Goal: Task Accomplishment & Management: Manage account settings

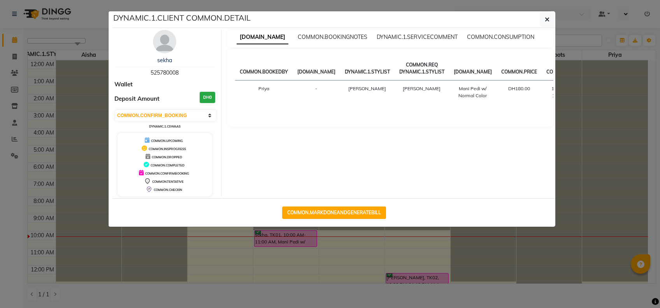
select select "6"
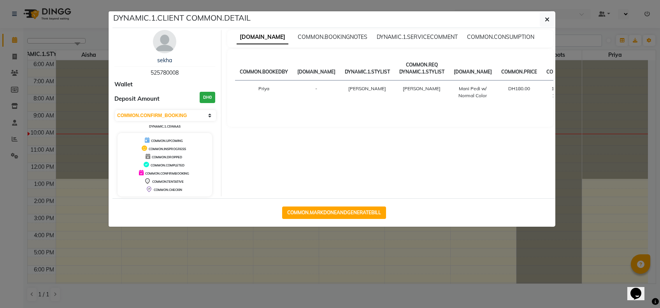
click at [477, 287] on ngb-modal-window "DYNAMIC.1.CLIENT COMMON.DETAIL sekha 525780008 Wallet Deposit Amount DH0 [DOMAI…" at bounding box center [330, 154] width 660 height 308
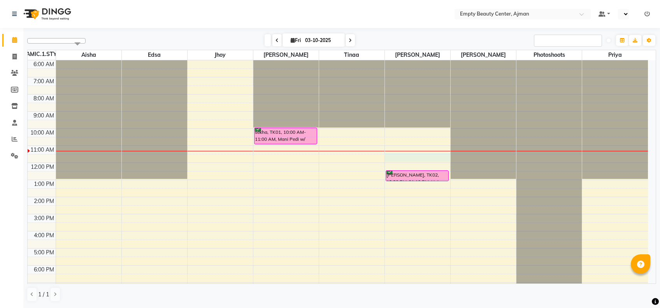
click at [394, 161] on div "12:00 AM 1:00 AM 2:00 AM 3:00 AM 4:00 AM 5:00 AM 6:00 AM 7:00 AM 8:00 AM 9:00 A…" at bounding box center [338, 163] width 621 height 411
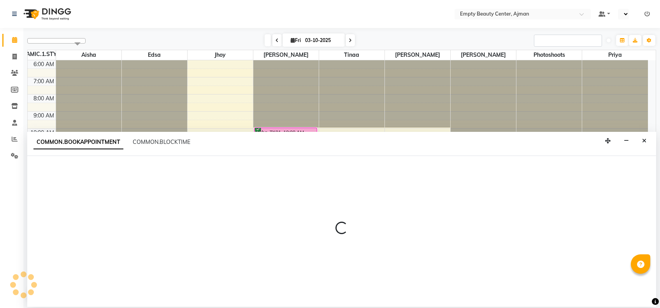
select select "59636"
select select "690"
select select "tentative"
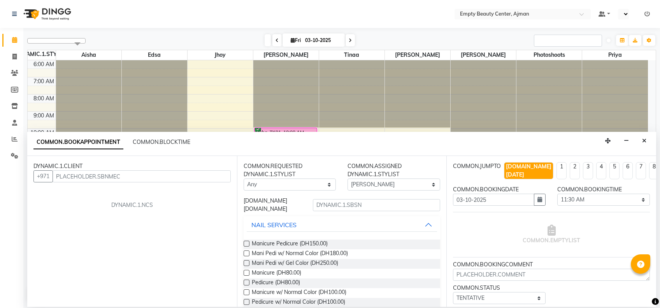
click at [153, 176] on input "text" at bounding box center [142, 177] width 178 height 12
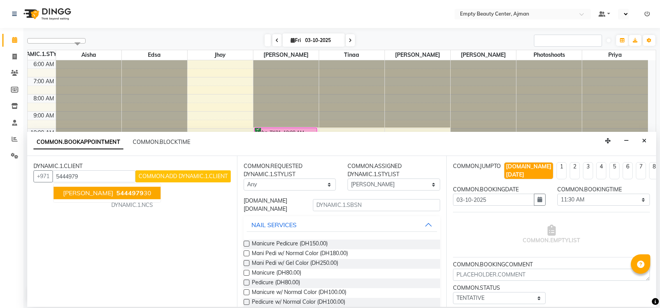
click at [115, 195] on ngb-highlight "5444979 30" at bounding box center [133, 193] width 37 height 8
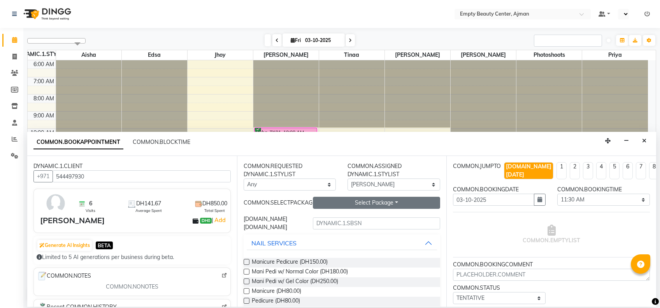
type input "544497930"
click at [390, 205] on button "Select Package Toggle Dropdown" at bounding box center [376, 203] width 127 height 12
click at [356, 225] on div "Hair Treatment 5 + 1" at bounding box center [349, 219] width 73 height 18
click at [367, 206] on button "Select Package Toggle Dropdown" at bounding box center [376, 203] width 127 height 12
click at [357, 220] on li "Hair Treatment 5 + 1" at bounding box center [349, 218] width 72 height 11
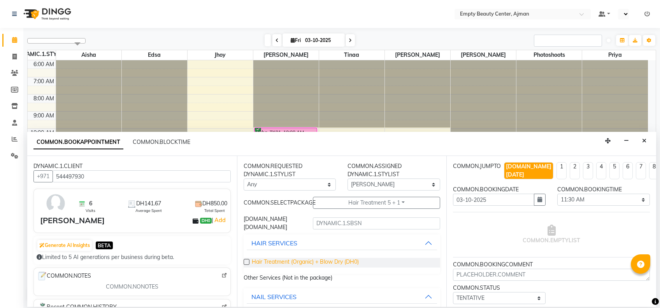
click at [304, 261] on span "Hair Treatment (Organic) + Blow Dry (DH0)" at bounding box center [305, 263] width 107 height 10
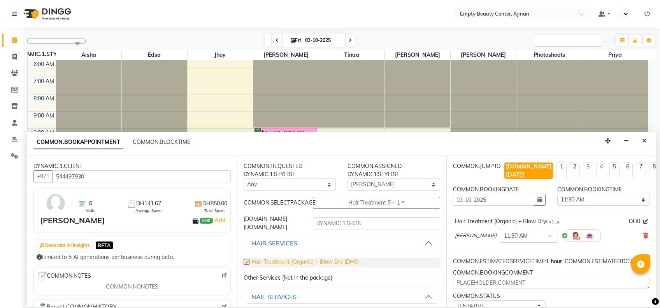
checkbox input "false"
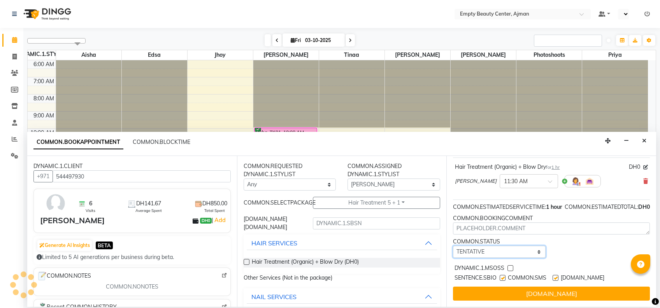
click at [518, 247] on select "[DOMAIN_NAME] TENTATIVE CONFIRM CHECK-IN UPCOMING" at bounding box center [499, 252] width 93 height 12
select select "confirm booking"
click at [453, 246] on select "[DOMAIN_NAME] TENTATIVE CONFIRM CHECK-IN UPCOMING" at bounding box center [499, 252] width 93 height 12
click at [510, 266] on label at bounding box center [511, 269] width 6 height 6
click at [510, 267] on input "checkbox" at bounding box center [510, 269] width 5 height 5
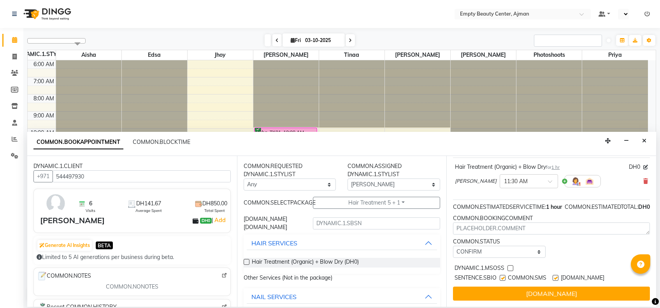
checkbox input "true"
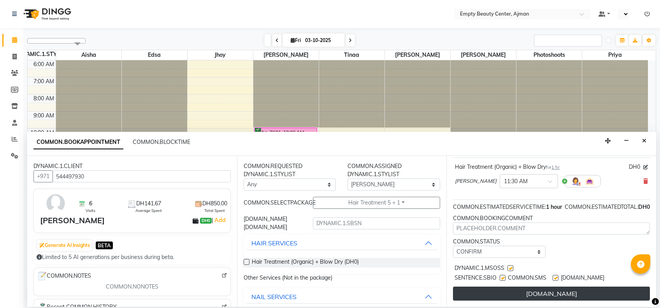
click at [527, 287] on button "[DOMAIN_NAME]" at bounding box center [551, 294] width 197 height 14
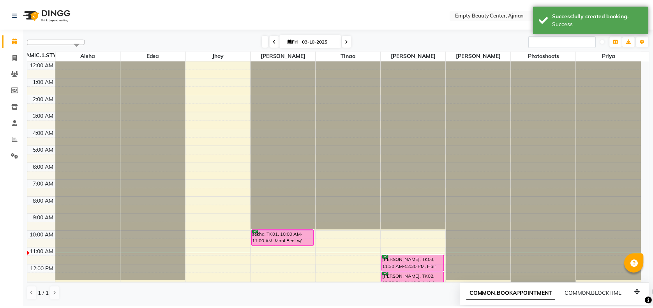
scroll to position [185, 0]
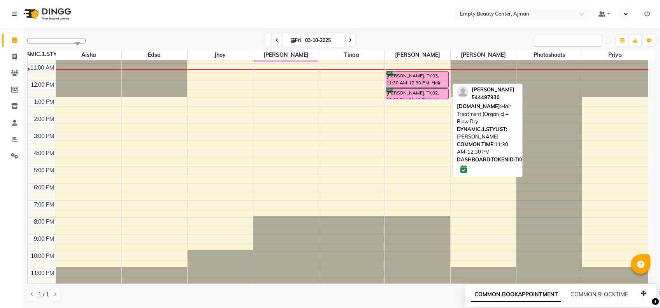
click at [414, 79] on div "[PERSON_NAME], TK03, 11:30 AM-12:30 PM, Hair Treatment (Organic) + Blow Dry" at bounding box center [417, 80] width 62 height 16
select select "6"
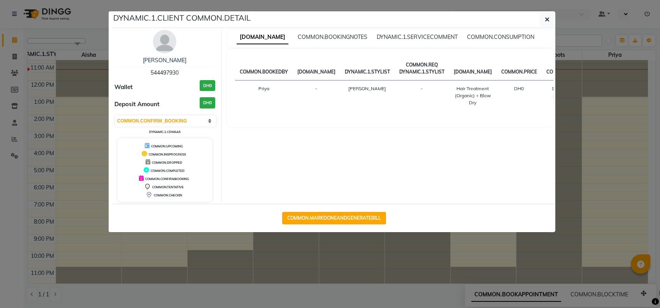
click at [163, 43] on img at bounding box center [164, 41] width 23 height 23
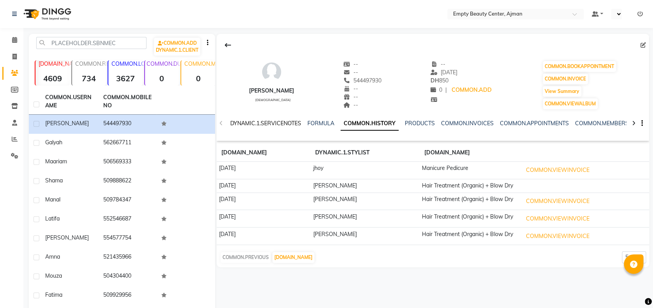
click at [297, 122] on link "DYNAMIC.1.SERVICENOTES" at bounding box center [265, 123] width 71 height 7
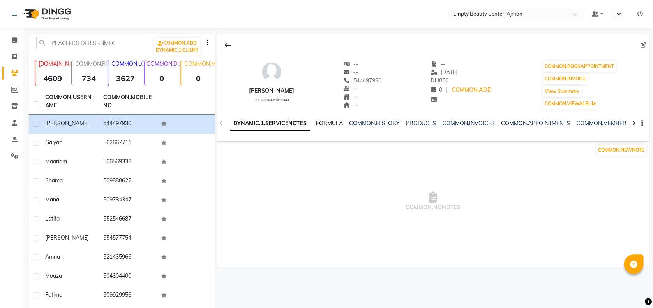
click at [328, 122] on link "FORMULA" at bounding box center [329, 123] width 27 height 7
click at [363, 121] on link "COMMON.HISTORY" at bounding box center [372, 123] width 51 height 7
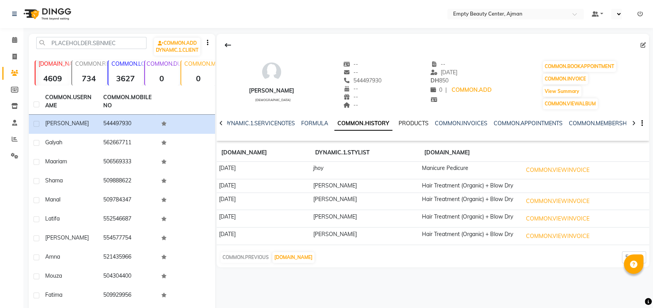
click at [409, 122] on link "PRODUCTS" at bounding box center [413, 123] width 30 height 7
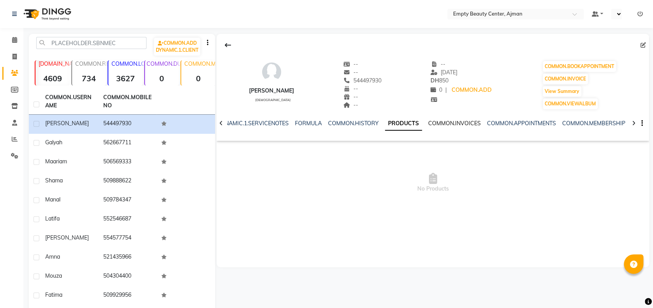
click at [449, 122] on link "COMMON.INVOICES" at bounding box center [454, 123] width 53 height 7
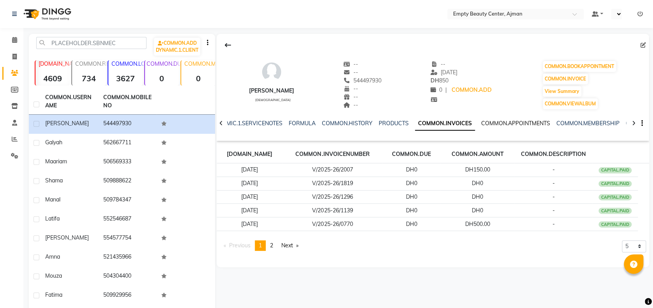
click at [532, 121] on link "COMMON.APPOINTMENTS" at bounding box center [515, 123] width 69 height 7
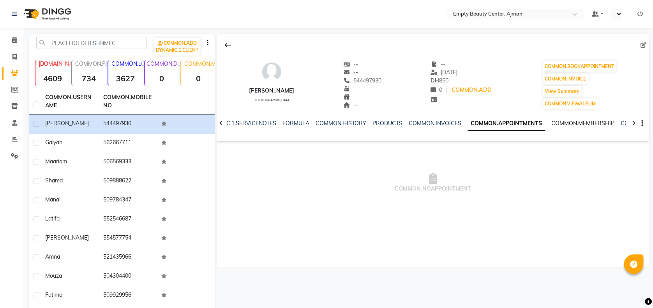
click at [558, 122] on link "COMMON.MEMBERSHIP" at bounding box center [582, 123] width 63 height 7
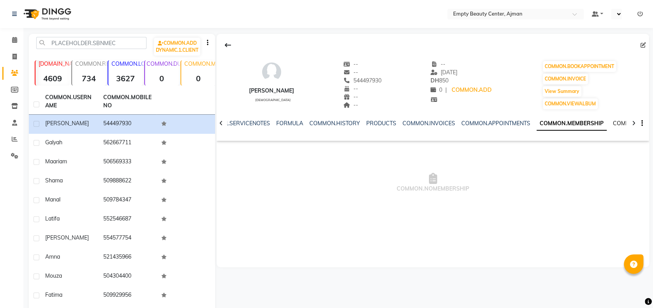
click at [613, 124] on link "COMMON.PACKAGES" at bounding box center [641, 123] width 56 height 7
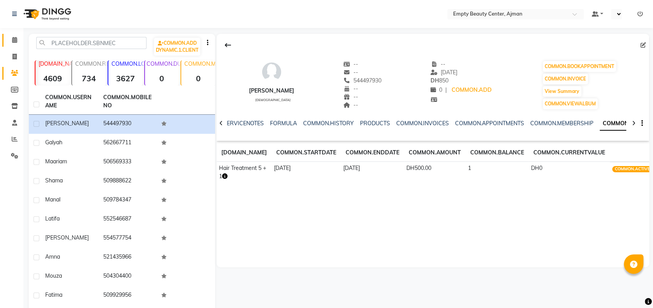
click at [16, 43] on icon at bounding box center [14, 40] width 5 height 6
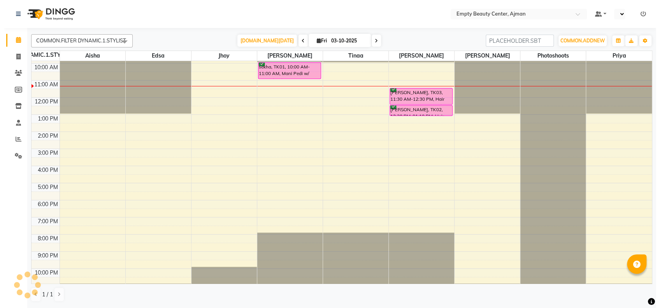
scroll to position [103, 0]
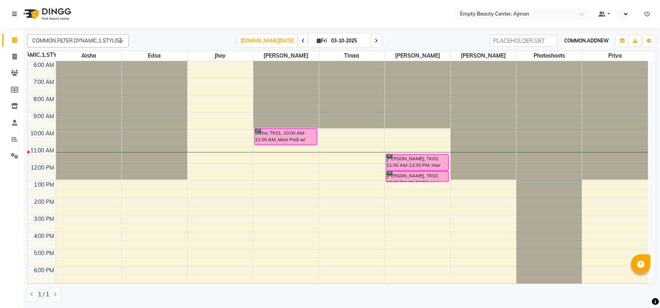
click at [601, 42] on span "COMMON.ADDNEW" at bounding box center [587, 41] width 44 height 6
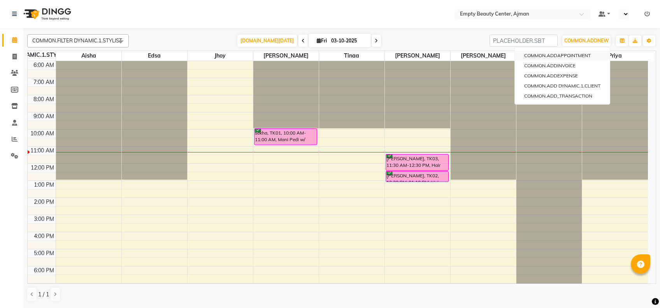
click at [583, 60] on button "COMMON.ADDAPPOINTMENT" at bounding box center [562, 56] width 95 height 10
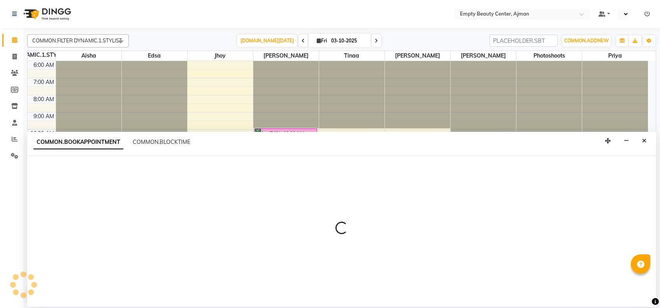
select select "60"
select select "tentative"
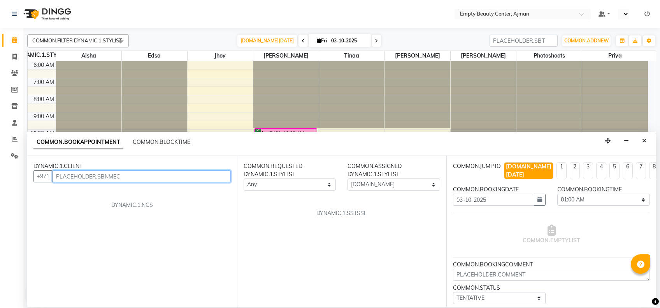
click at [210, 175] on input "text" at bounding box center [142, 177] width 178 height 12
type input "55552205"
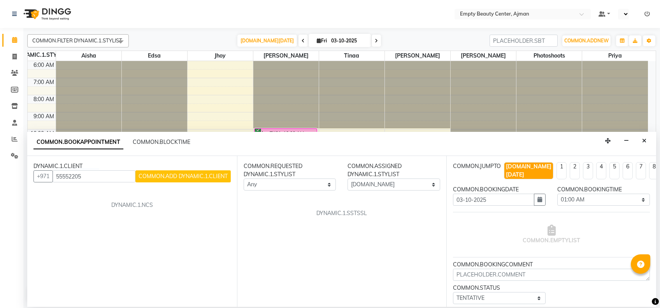
click at [210, 175] on span "COMMON.ADD DYNAMIC.1.CLIENT" at bounding box center [183, 176] width 89 height 7
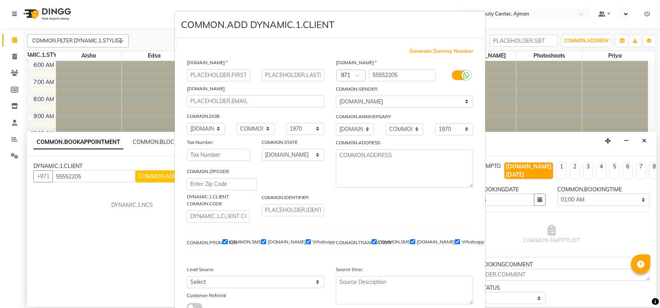
click at [196, 73] on input "text" at bounding box center [218, 75] width 63 height 12
type input "kholud"
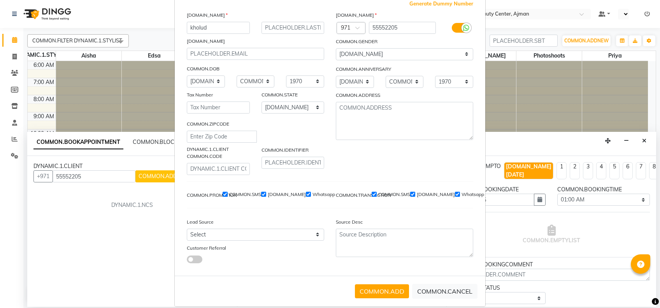
scroll to position [56, 0]
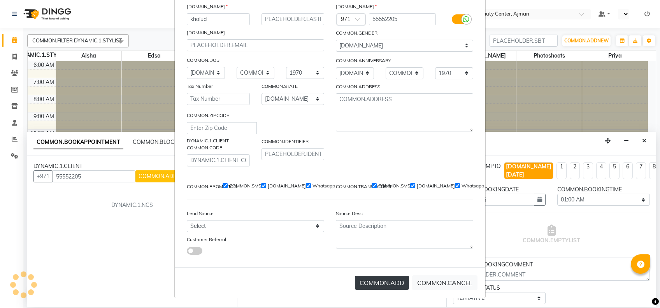
click at [393, 284] on button "COMMON.ADD" at bounding box center [382, 283] width 54 height 14
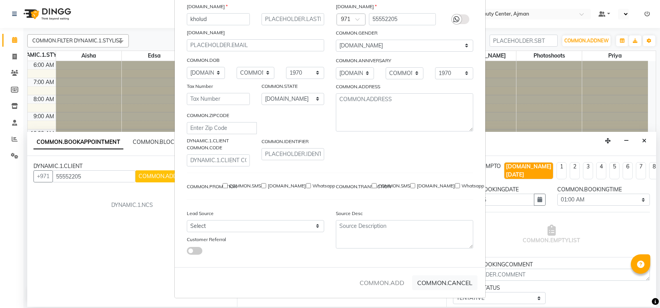
select select
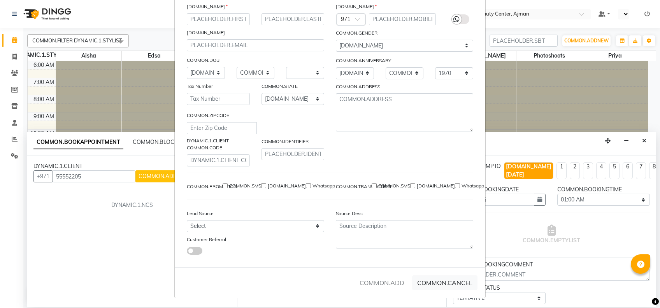
select select
checkbox input "false"
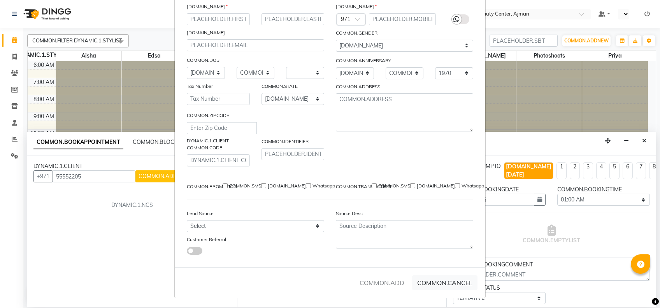
checkbox input "false"
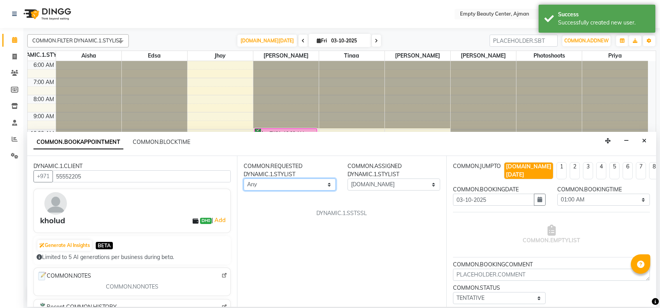
click at [312, 182] on select "Any [PERSON_NAME] Edsa jhoy [PERSON_NAME] Photoshoots Priya [PERSON_NAME] [PERS…" at bounding box center [290, 185] width 93 height 12
select select "12545"
click at [244, 179] on select "Any [PERSON_NAME] Edsa jhoy [PERSON_NAME] Photoshoots Priya [PERSON_NAME] [PERS…" at bounding box center [290, 185] width 93 height 12
select select "12545"
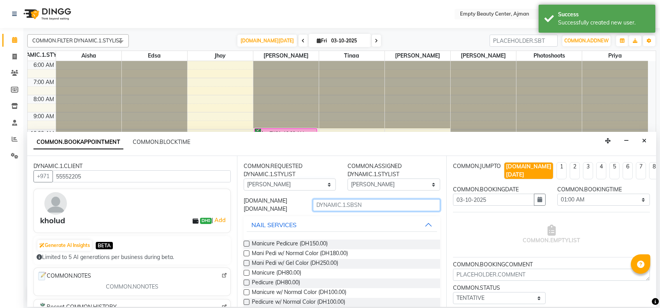
click at [337, 203] on input "text" at bounding box center [376, 205] width 127 height 12
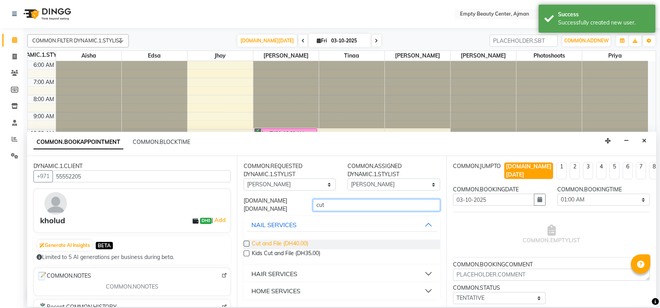
type input "cut"
click at [299, 241] on span "Cut and File (DH40.00)" at bounding box center [280, 245] width 56 height 10
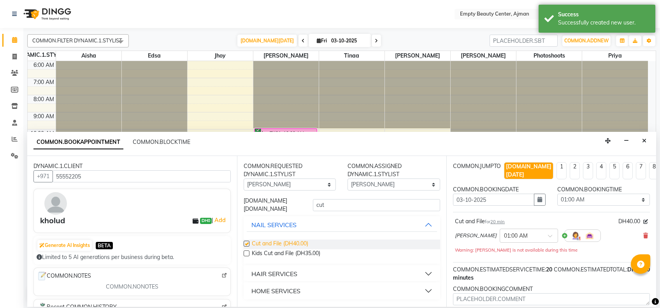
checkbox input "false"
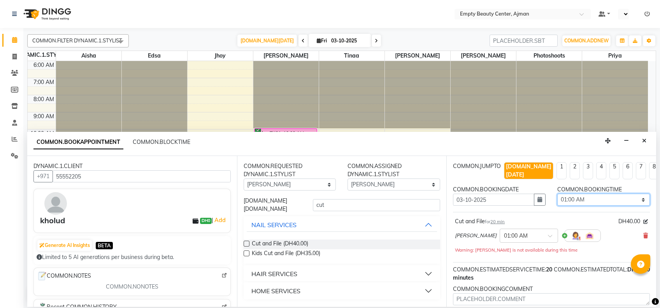
click at [639, 194] on select "[DOMAIN_NAME] 01:00 AM 01:15 AM 01:30 AM 01:45 AM 02:00 AM 02:15 AM 02:30 AM 02…" at bounding box center [604, 200] width 93 height 12
select select "690"
click at [558, 194] on select "[DOMAIN_NAME] 01:00 AM 01:15 AM 01:30 AM 01:45 AM 02:00 AM 02:15 AM 02:30 AM 02…" at bounding box center [604, 200] width 93 height 12
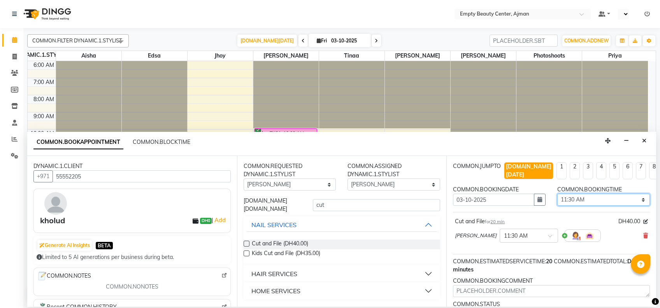
scroll to position [21, 0]
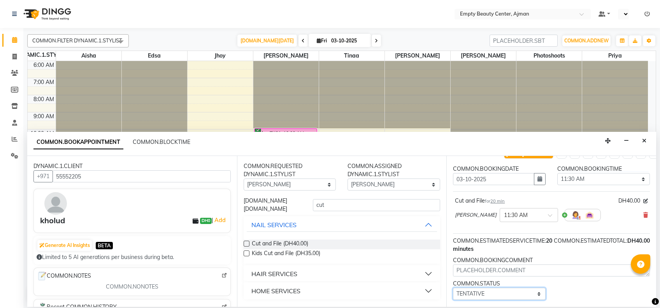
click at [535, 288] on select "[DOMAIN_NAME] TENTATIVE CONFIRM CHECK-IN UPCOMING" at bounding box center [499, 294] width 93 height 12
select select "confirm booking"
click at [453, 288] on select "[DOMAIN_NAME] TENTATIVE CONFIRM CHECK-IN UPCOMING" at bounding box center [499, 294] width 93 height 12
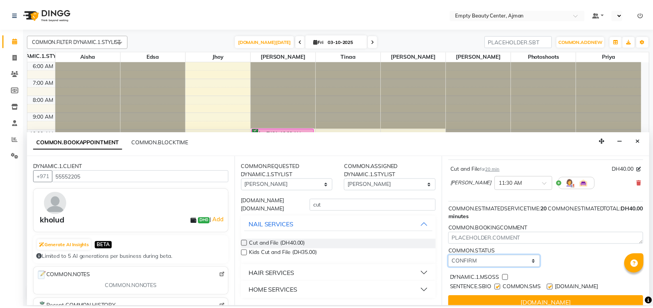
scroll to position [62, 0]
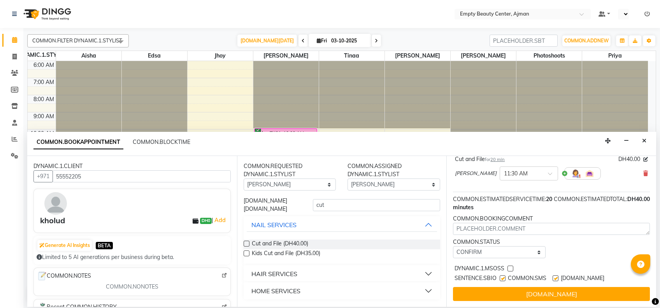
click at [511, 266] on label at bounding box center [511, 269] width 6 height 6
click at [511, 267] on input "checkbox" at bounding box center [510, 269] width 5 height 5
checkbox input "true"
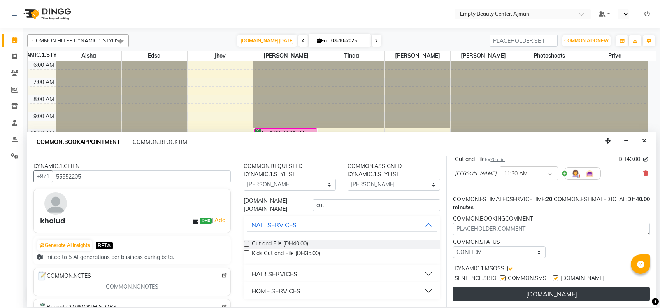
click at [523, 291] on button "[DOMAIN_NAME]" at bounding box center [551, 294] width 197 height 14
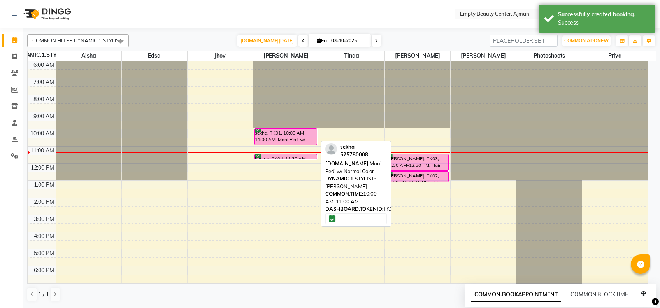
click at [306, 137] on div "sekha, TK01, 10:00 AM-11:00 AM, Mani Pedi w/ Normal Color" at bounding box center [286, 137] width 62 height 16
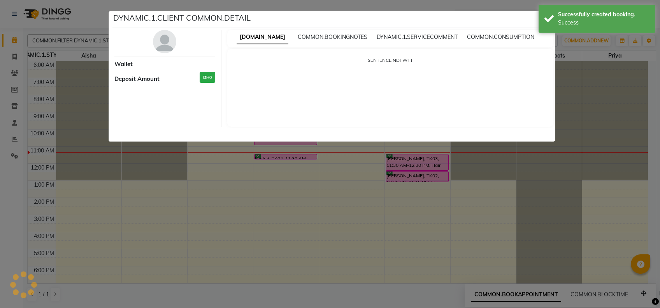
select select "6"
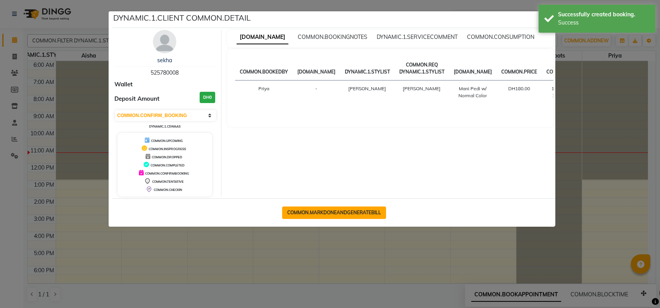
click at [342, 214] on button "COMMON.MARKDONEANDGENERATEBILL" at bounding box center [334, 213] width 104 height 12
select select "service"
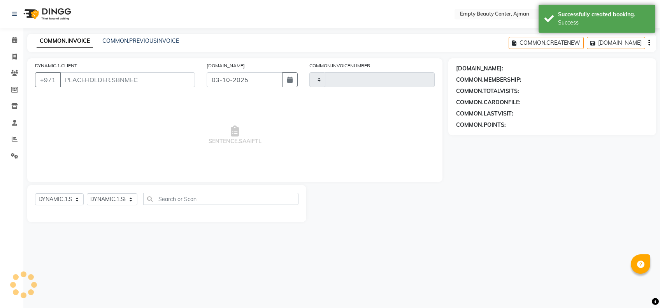
type input "2601"
select select "769"
type input "525780008"
select select "12545"
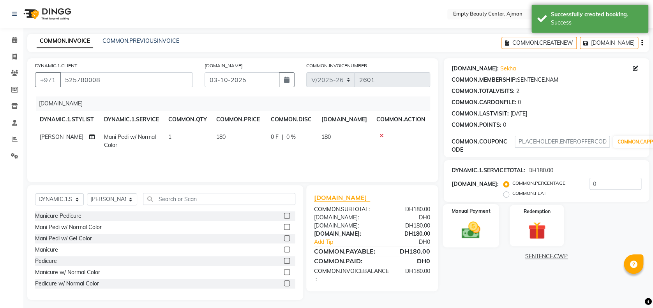
click at [483, 224] on img at bounding box center [471, 230] width 30 height 21
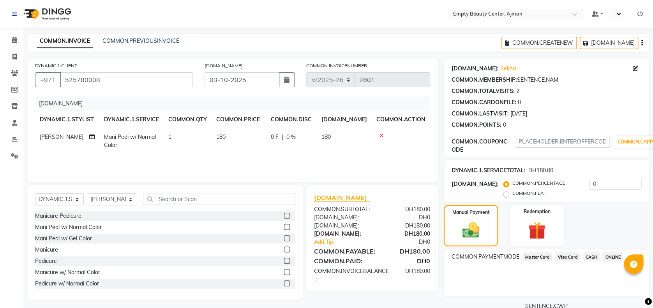
click at [568, 255] on span "Visa Card" at bounding box center [567, 257] width 25 height 9
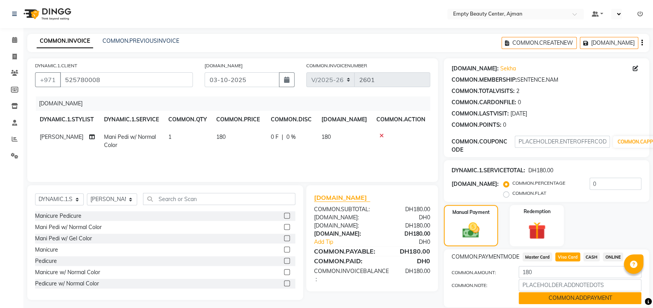
click at [585, 297] on button "COMMON.ADDPAYMENT" at bounding box center [579, 298] width 123 height 12
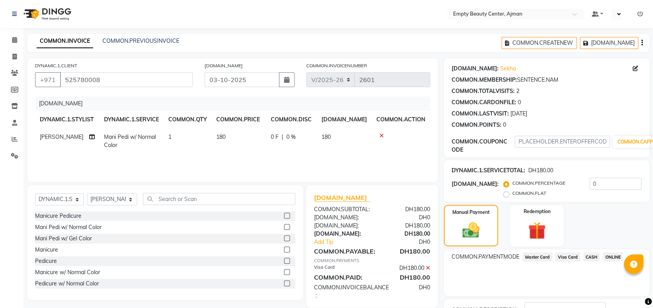
scroll to position [59, 0]
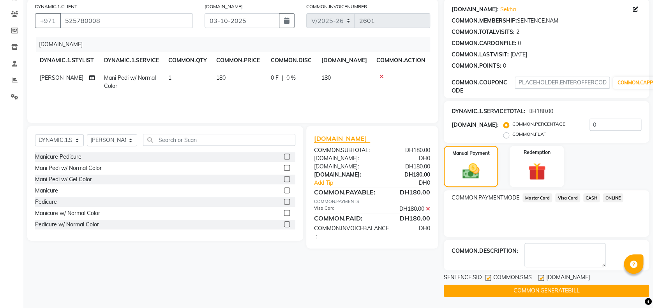
click at [588, 286] on button "COMMON.GENERATEBILL" at bounding box center [546, 291] width 205 height 12
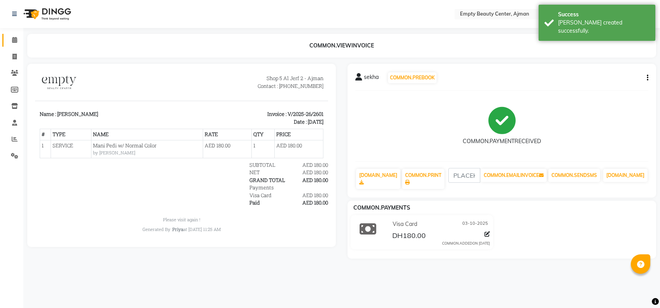
click at [17, 45] on link at bounding box center [11, 40] width 19 height 13
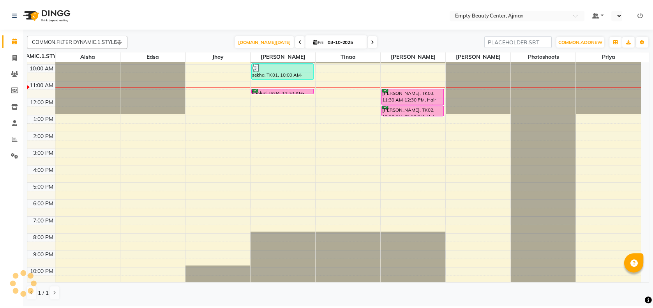
scroll to position [103, 0]
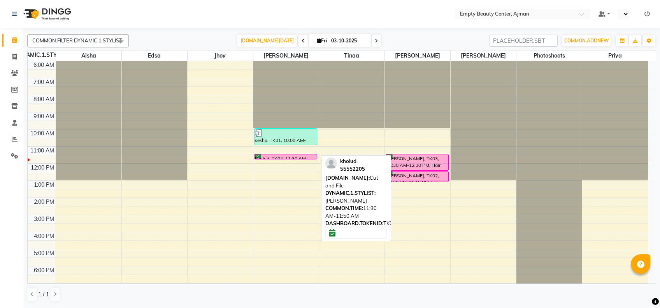
click at [289, 155] on div "kholud, TK04, 11:30 AM-11:50 AM, Cut and File" at bounding box center [286, 157] width 62 height 5
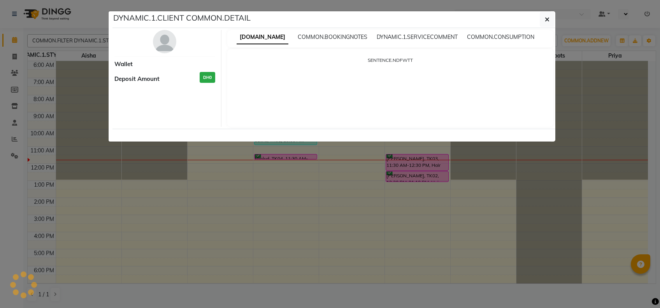
select select "6"
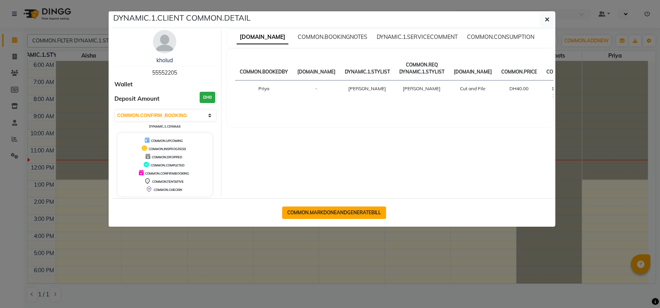
click at [315, 207] on button "COMMON.MARKDONEANDGENERATEBILL" at bounding box center [334, 213] width 104 height 12
select select "service"
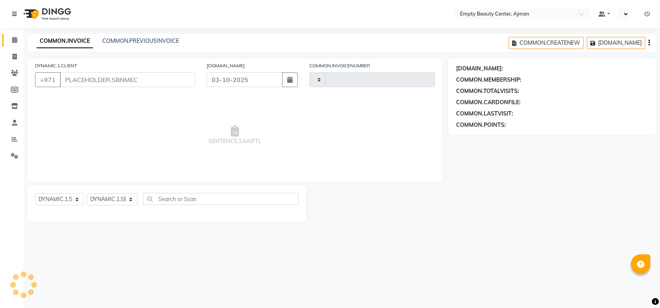
type input "2602"
select select "769"
type input "55552205"
select select "12545"
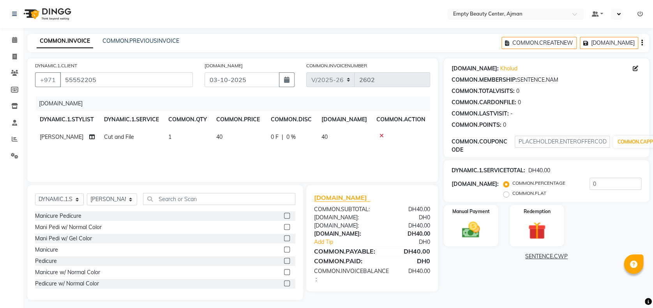
click at [237, 132] on td "40" at bounding box center [238, 138] width 55 height 18
select select "12545"
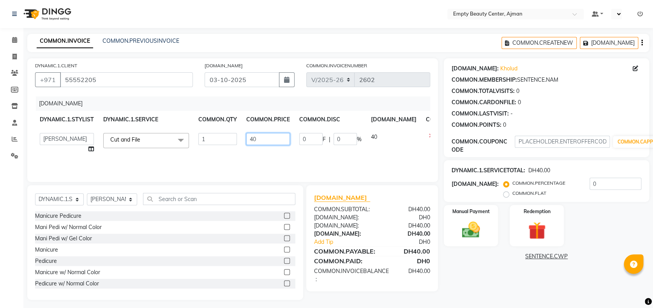
click at [261, 143] on input "40" at bounding box center [268, 139] width 44 height 12
type input "4"
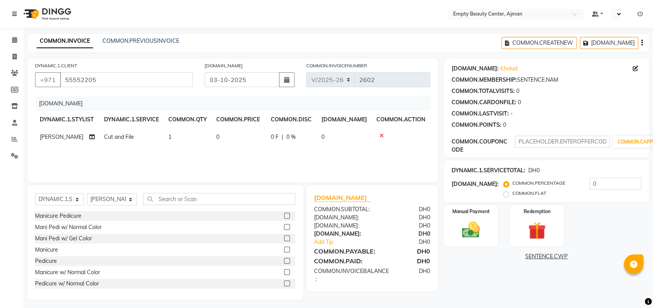
click at [147, 139] on td "Cut and File" at bounding box center [131, 138] width 64 height 18
select select "12545"
click at [176, 139] on span at bounding box center [181, 140] width 16 height 15
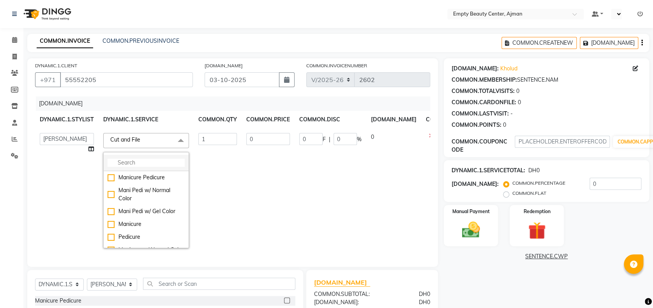
click at [176, 161] on input "multiselect-search" at bounding box center [145, 163] width 77 height 8
type input "d"
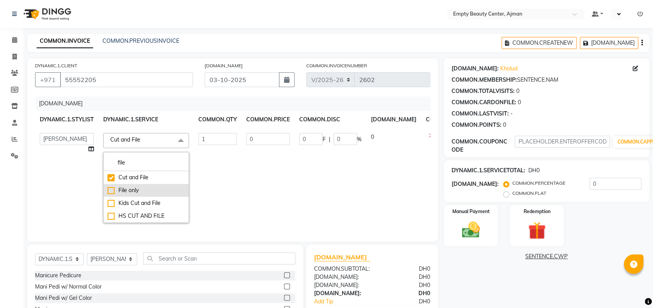
type input "file"
click at [164, 187] on div "File only" at bounding box center [145, 191] width 77 height 8
checkbox input "false"
type input "20"
checkbox input "true"
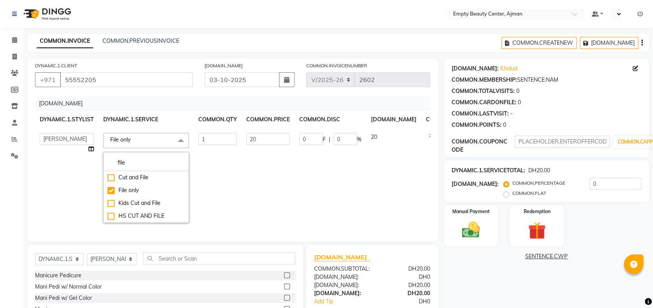
click at [285, 190] on td "20" at bounding box center [267, 178] width 53 height 99
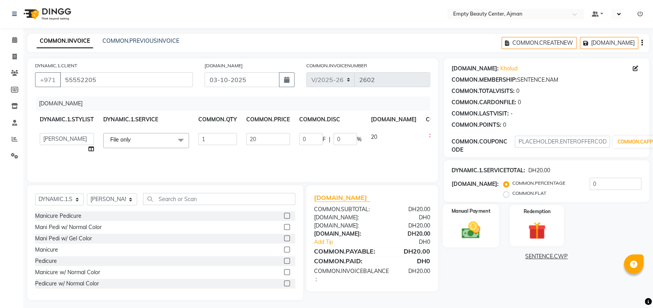
click at [486, 215] on div "Manual Payment" at bounding box center [470, 225] width 56 height 43
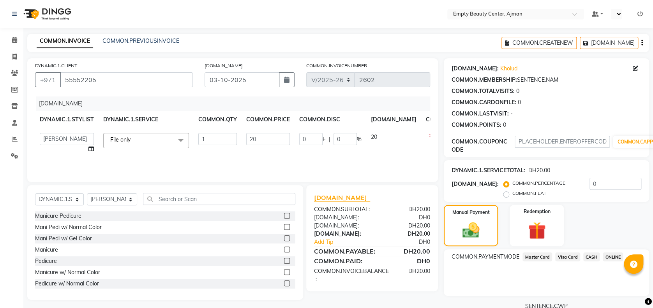
click at [570, 260] on span "Visa Card" at bounding box center [567, 257] width 25 height 9
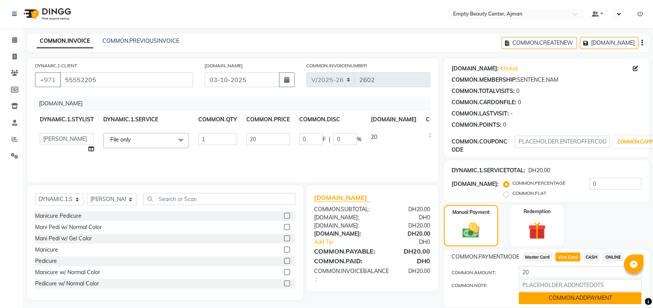
click at [577, 295] on button "COMMON.ADDPAYMENT" at bounding box center [579, 298] width 123 height 12
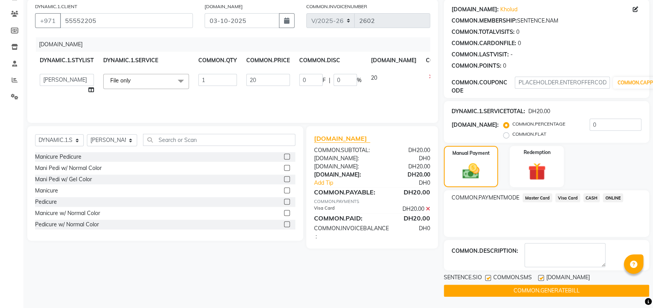
scroll to position [58, 0]
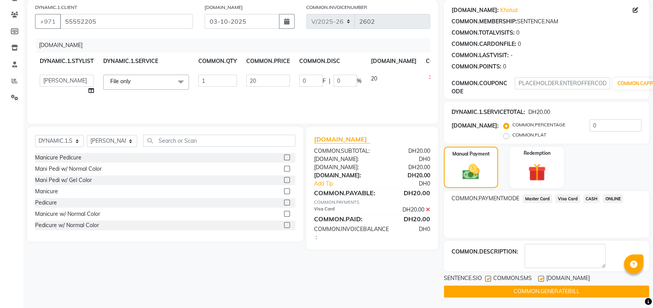
click at [629, 292] on button "COMMON.GENERATEBILL" at bounding box center [546, 292] width 205 height 12
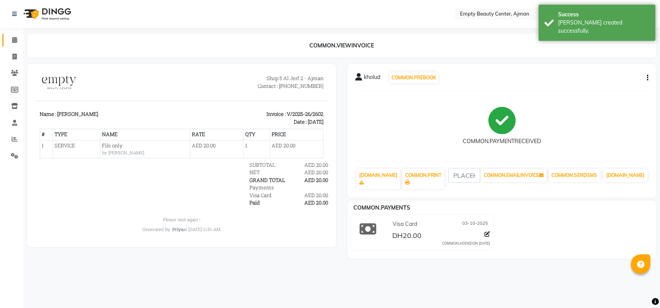
click at [19, 43] on span at bounding box center [15, 40] width 14 height 9
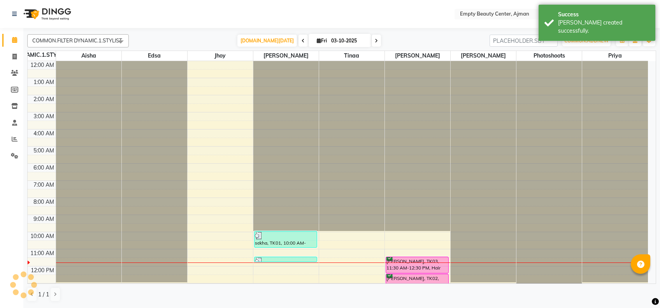
scroll to position [171, 0]
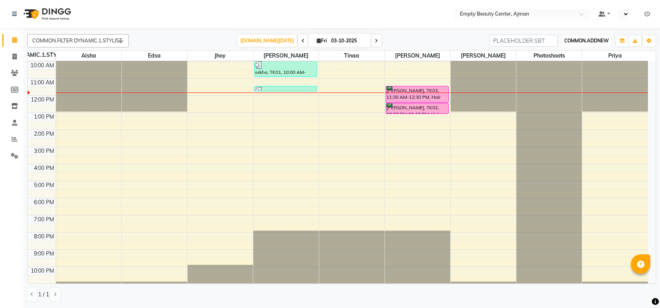
click at [574, 45] on button "COMMON.ADDNEW Toggle Dropdown" at bounding box center [587, 40] width 48 height 11
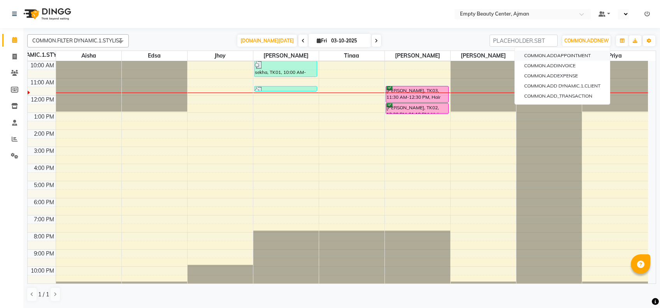
click at [566, 56] on button "COMMON.ADDAPPOINTMENT" at bounding box center [562, 56] width 95 height 10
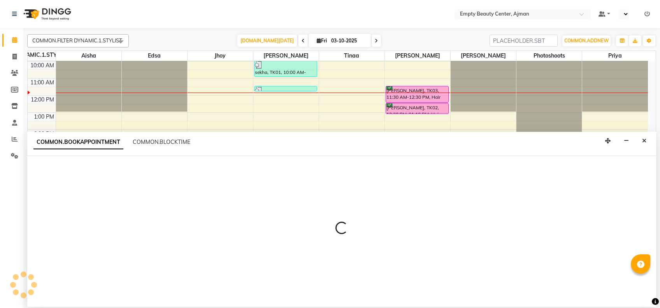
select select "tentative"
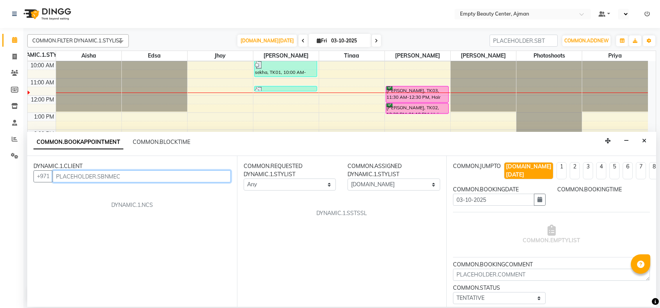
select select "60"
click at [187, 180] on input "text" at bounding box center [142, 177] width 178 height 12
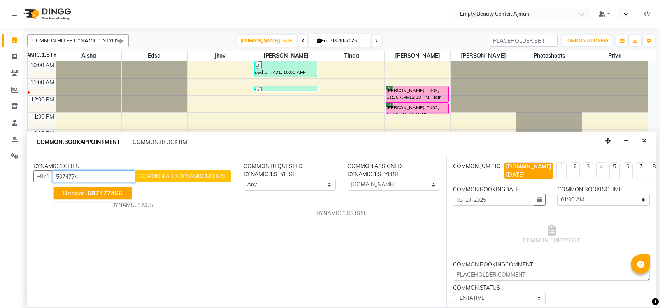
click at [128, 190] on button "Badoor 5074774 96" at bounding box center [93, 193] width 78 height 12
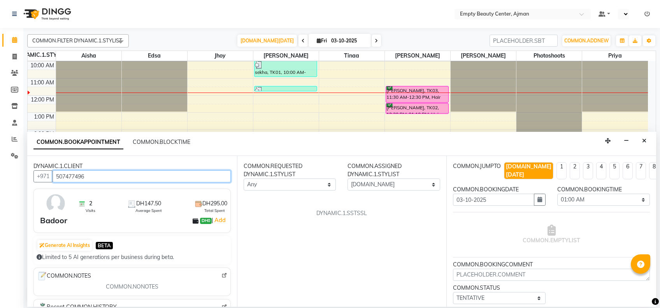
type input "507477496"
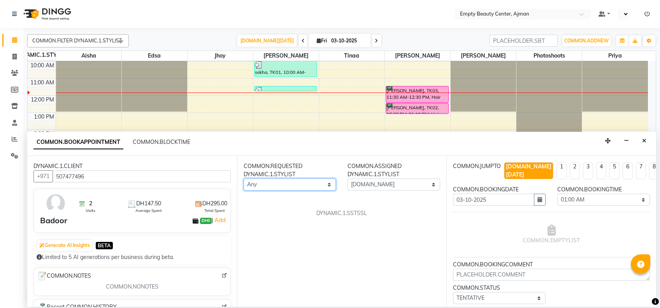
click at [269, 182] on select "Any [PERSON_NAME] Edsa jhoy [PERSON_NAME] Photoshoots Priya [PERSON_NAME] [PERS…" at bounding box center [290, 185] width 93 height 12
select select "43428"
click at [244, 179] on select "Any [PERSON_NAME] Edsa jhoy [PERSON_NAME] Photoshoots Priya [PERSON_NAME] [PERS…" at bounding box center [290, 185] width 93 height 12
select select "43428"
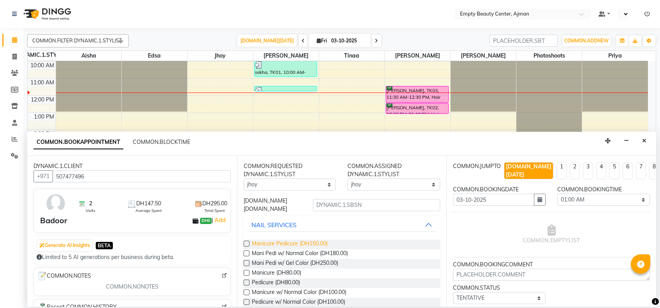
click at [315, 243] on span "Manicure Pedicure (DH150.00)" at bounding box center [290, 245] width 76 height 10
checkbox input "false"
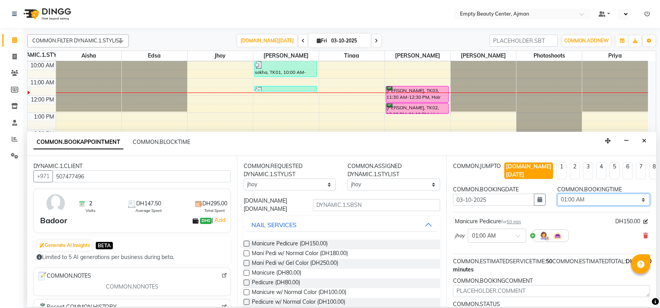
click at [599, 194] on select "[DOMAIN_NAME] 01:00 AM 01:15 AM 01:30 AM 01:45 AM 02:00 AM 02:15 AM 02:30 AM 02…" at bounding box center [604, 200] width 93 height 12
select select "720"
click at [558, 194] on select "[DOMAIN_NAME] 01:00 AM 01:15 AM 01:30 AM 01:45 AM 02:00 AM 02:15 AM 02:30 AM 02…" at bounding box center [604, 200] width 93 height 12
click at [657, 285] on div "COMMON.FILTER DYNAMIC.1.STYLIST Select All [PERSON_NAME] Edsa jhoy [PERSON_NAME…" at bounding box center [341, 167] width 637 height 279
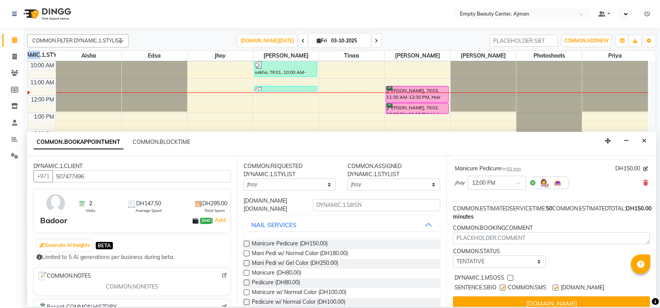
scroll to position [62, 0]
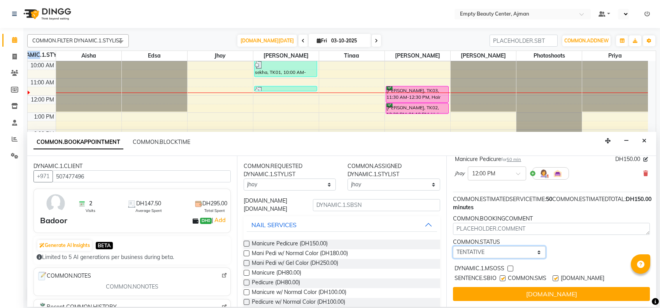
click at [525, 248] on select "[DOMAIN_NAME] TENTATIVE CONFIRM CHECK-IN UPCOMING" at bounding box center [499, 253] width 93 height 12
select select "confirm booking"
click at [453, 247] on select "[DOMAIN_NAME] TENTATIVE CONFIRM CHECK-IN UPCOMING" at bounding box center [499, 253] width 93 height 12
click at [511, 266] on label at bounding box center [511, 269] width 6 height 6
click at [511, 267] on input "checkbox" at bounding box center [510, 269] width 5 height 5
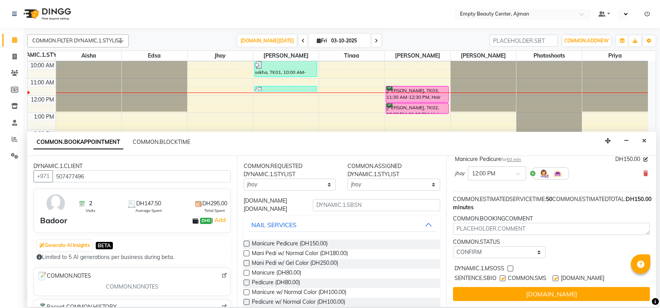
checkbox input "true"
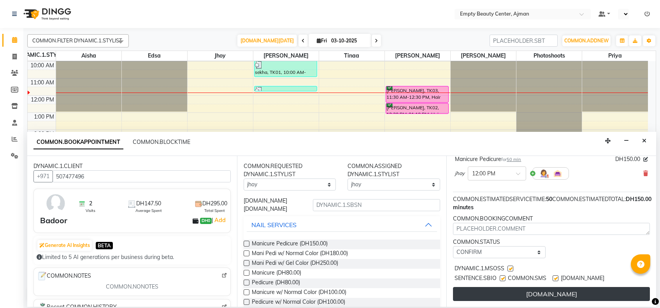
click at [527, 287] on button "[DOMAIN_NAME]" at bounding box center [551, 294] width 197 height 14
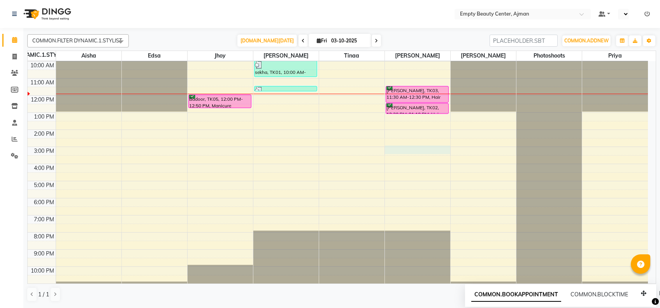
click at [402, 148] on div "12:00 AM 1:00 AM 2:00 AM 3:00 AM 4:00 AM 5:00 AM 6:00 AM 7:00 AM 8:00 AM 9:00 A…" at bounding box center [338, 95] width 621 height 411
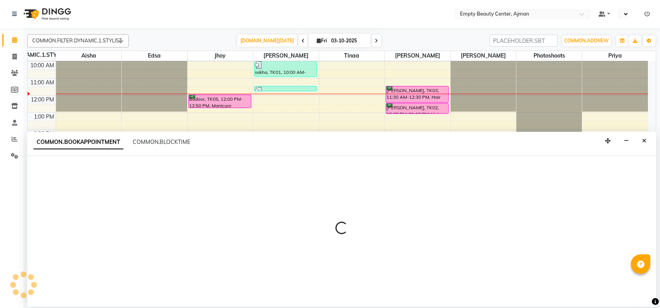
select select "59636"
select select "tentative"
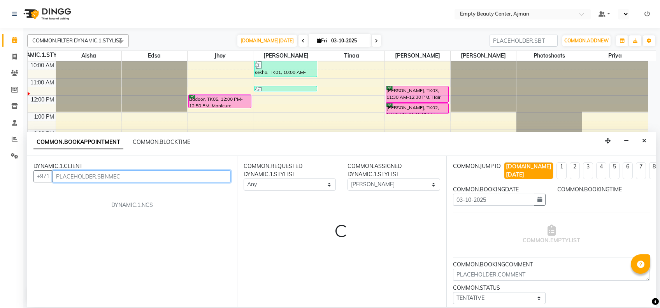
select select "900"
click at [183, 174] on input "text" at bounding box center [142, 177] width 178 height 12
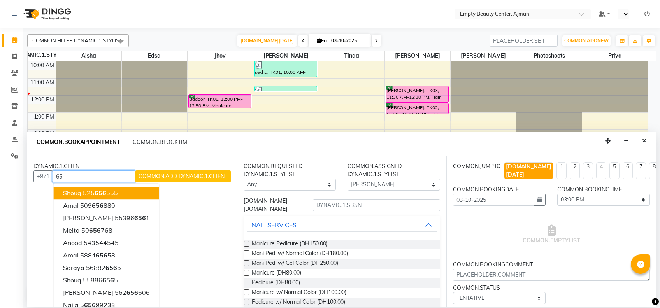
type input "6"
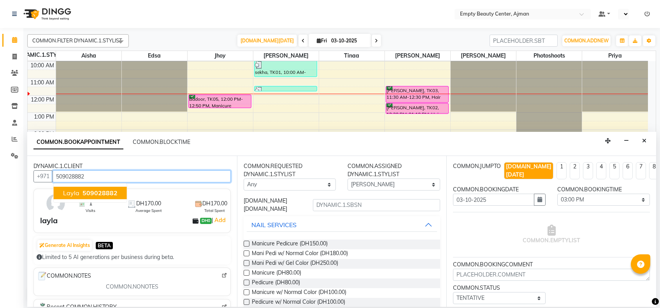
click at [99, 192] on span "509028882" at bounding box center [100, 193] width 35 height 8
type input "509028882"
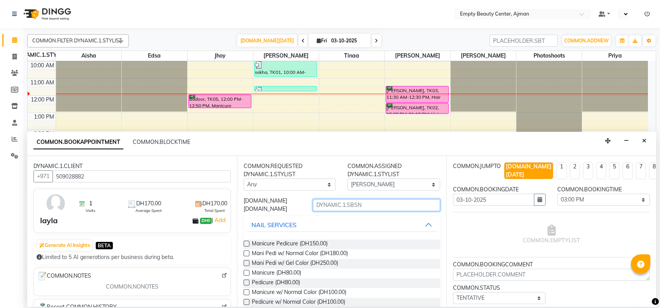
click at [368, 208] on input "text" at bounding box center [376, 205] width 127 height 12
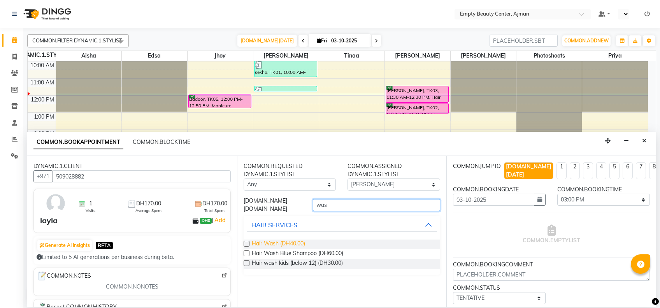
type input "was"
click at [298, 242] on span "Hair Wash (DH40.00)" at bounding box center [278, 245] width 53 height 10
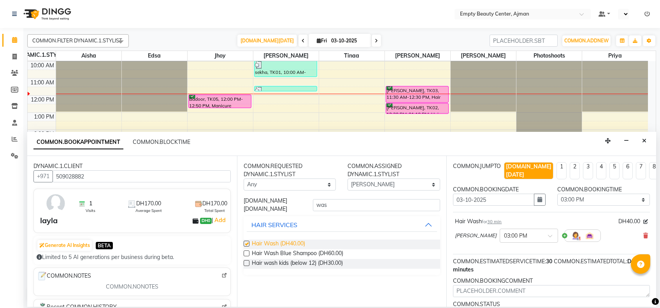
checkbox input "false"
click at [343, 209] on input "was" at bounding box center [376, 205] width 127 height 12
type input "w"
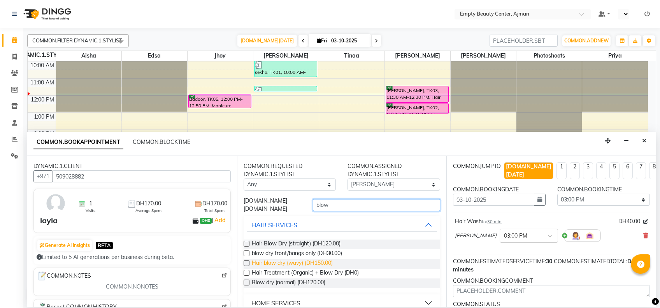
type input "blow"
click at [320, 259] on span "Hair blow dry (wavy) (DH150.00)" at bounding box center [292, 264] width 81 height 10
checkbox input "false"
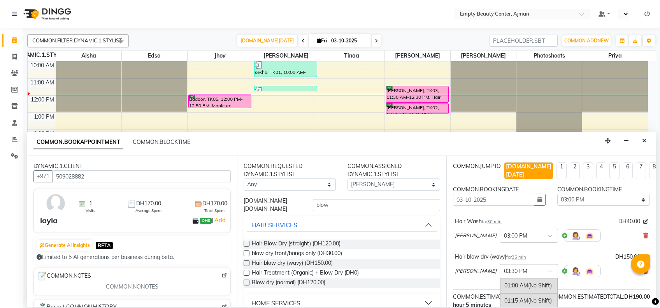
click at [526, 267] on div at bounding box center [529, 271] width 58 height 8
click at [514, 295] on div "03:00 PM" at bounding box center [529, 302] width 58 height 14
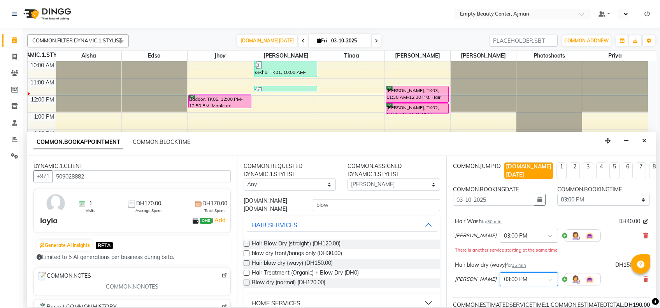
scroll to position [106, 0]
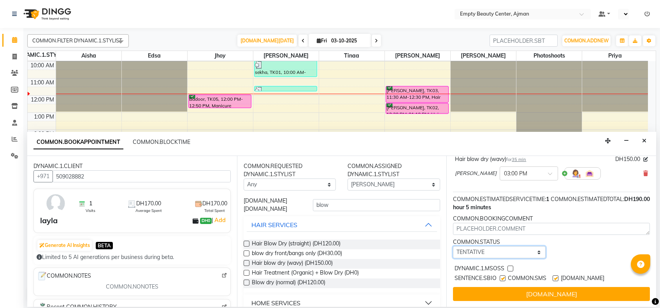
click at [532, 247] on select "[DOMAIN_NAME] TENTATIVE CONFIRM CHECK-IN UPCOMING" at bounding box center [499, 253] width 93 height 12
select select "confirm booking"
click at [453, 247] on select "[DOMAIN_NAME] TENTATIVE CONFIRM CHECK-IN UPCOMING" at bounding box center [499, 253] width 93 height 12
click at [510, 266] on label at bounding box center [511, 269] width 6 height 6
click at [510, 267] on input "checkbox" at bounding box center [510, 269] width 5 height 5
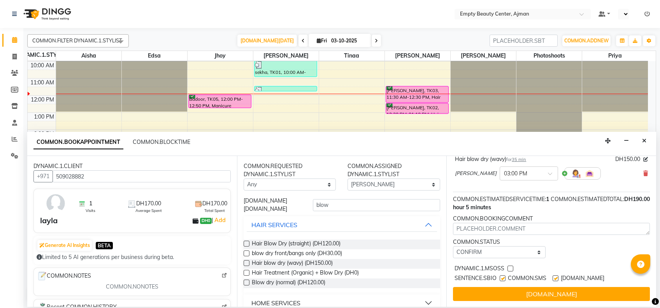
checkbox input "true"
click at [355, 184] on select "[DOMAIN_NAME] [PERSON_NAME] Edsa jhoy [PERSON_NAME] Photoshoots Priya [PERSON_N…" at bounding box center [394, 185] width 93 height 12
select select "57154"
click at [348, 179] on select "[DOMAIN_NAME] [PERSON_NAME] Edsa jhoy [PERSON_NAME] Photoshoots Priya [PERSON_N…" at bounding box center [394, 185] width 93 height 12
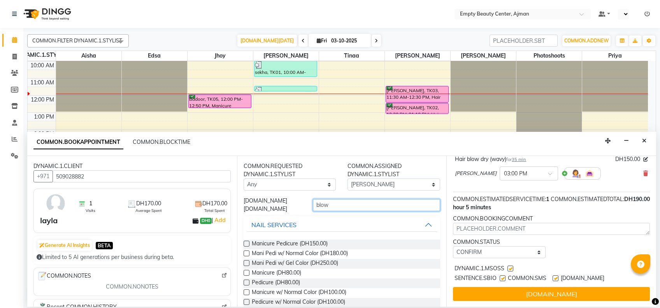
click at [338, 208] on input "blow" at bounding box center [376, 205] width 127 height 12
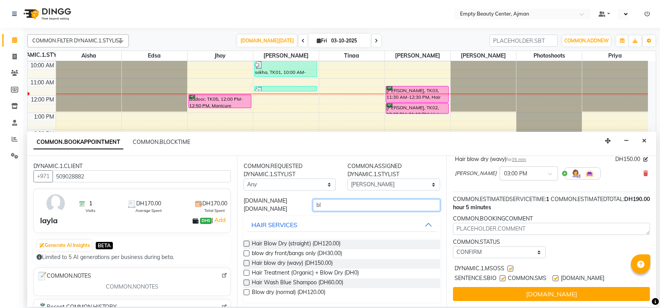
type input "b"
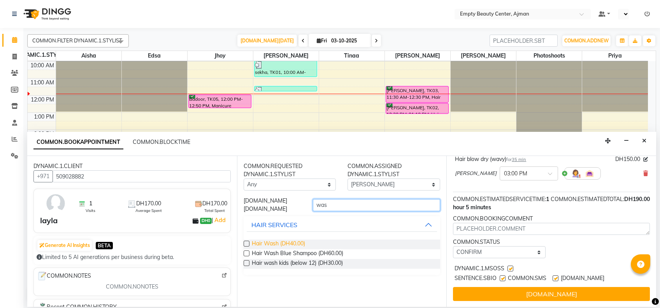
type input "was"
click at [300, 240] on span "Hair Wash (DH40.00)" at bounding box center [278, 245] width 53 height 10
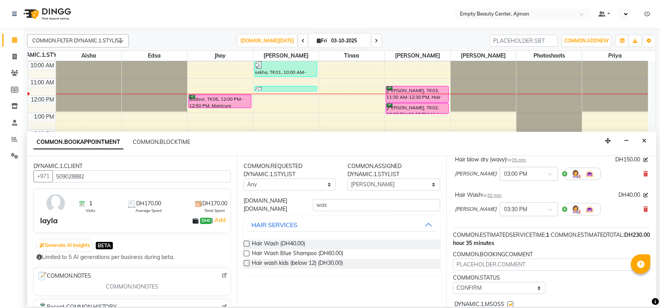
checkbox input "false"
click at [368, 204] on input "was" at bounding box center [376, 205] width 127 height 12
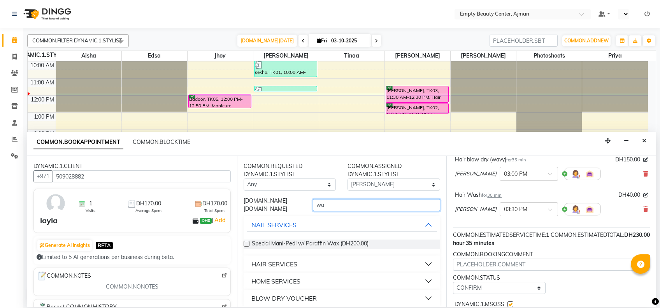
type input "w"
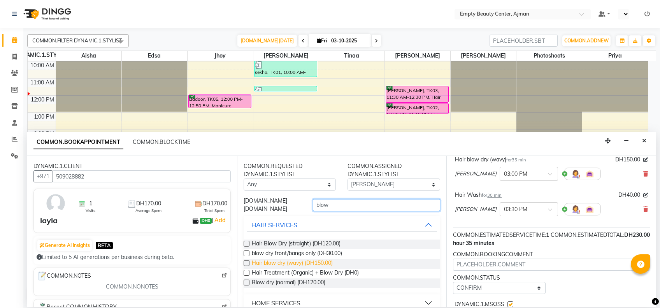
type input "blow"
click at [329, 266] on span "Hair blow dry (wavy) (DH150.00)" at bounding box center [292, 264] width 81 height 10
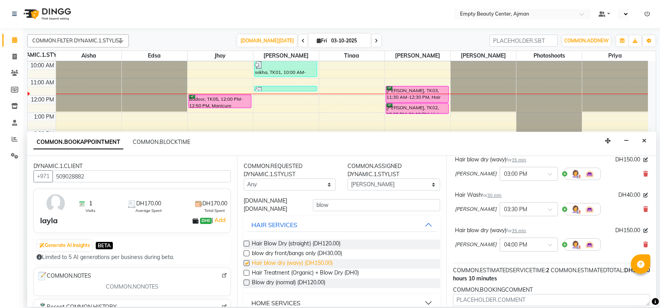
checkbox input "false"
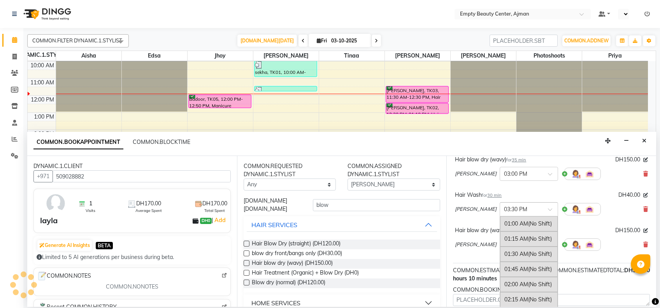
click at [548, 208] on span at bounding box center [553, 212] width 10 height 8
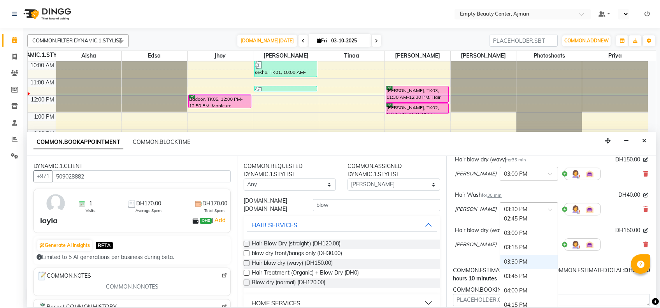
scroll to position [827, 0]
click at [500, 234] on div "03:00 PM" at bounding box center [529, 241] width 58 height 14
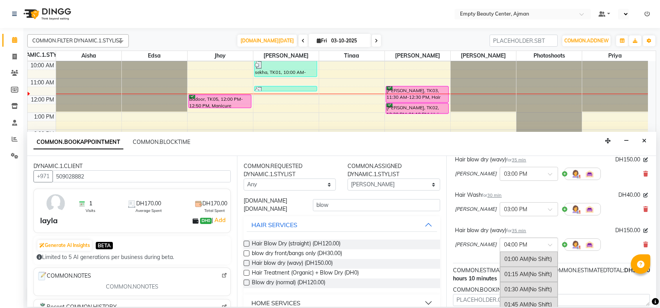
click at [523, 240] on div at bounding box center [529, 244] width 58 height 8
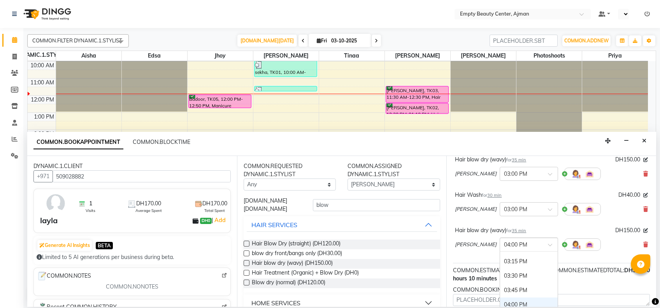
scroll to position [835, 0]
click at [503, 261] on div "03:00 PM" at bounding box center [529, 268] width 58 height 14
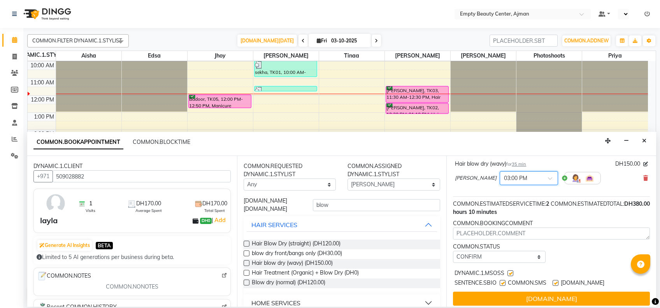
scroll to position [176, 0]
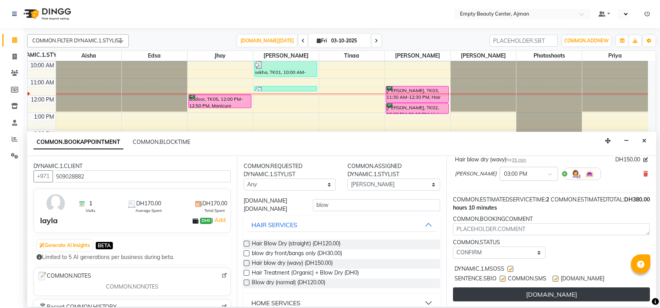
click at [554, 288] on button "[DOMAIN_NAME]" at bounding box center [551, 295] width 197 height 14
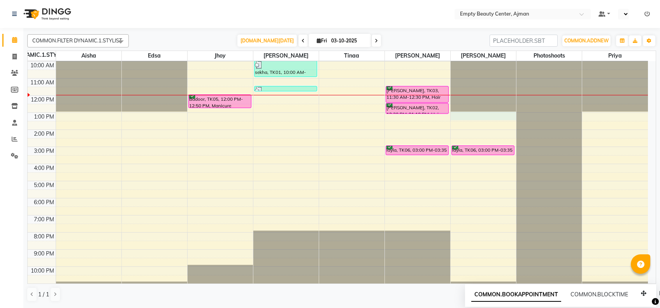
click at [477, 115] on div "12:00 AM 1:00 AM 2:00 AM 3:00 AM 4:00 AM 5:00 AM 6:00 AM 7:00 AM 8:00 AM 9:00 A…" at bounding box center [338, 95] width 621 height 411
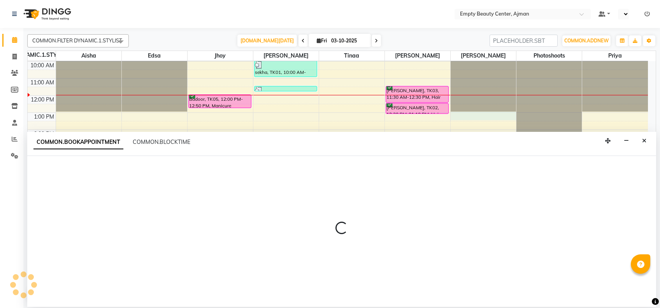
select select "57154"
select select "tentative"
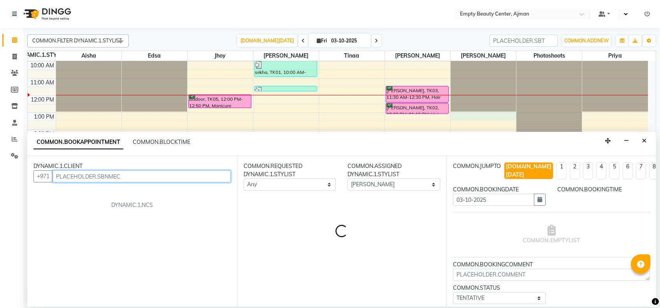
select select "780"
click at [138, 177] on input "text" at bounding box center [142, 177] width 178 height 12
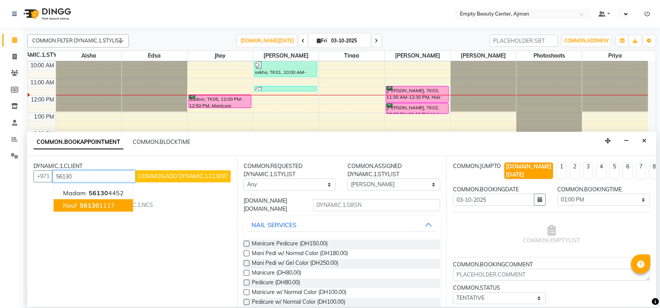
click at [100, 205] on ngb-highlight "56130 1117" at bounding box center [96, 206] width 37 height 8
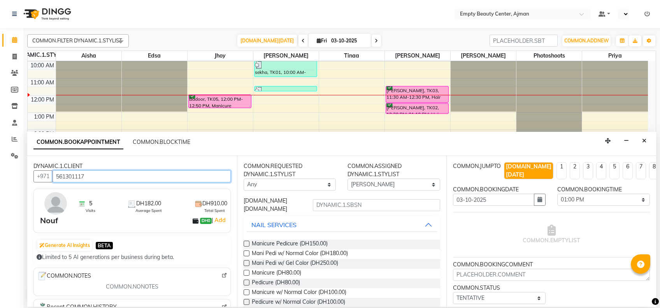
type input "561301117"
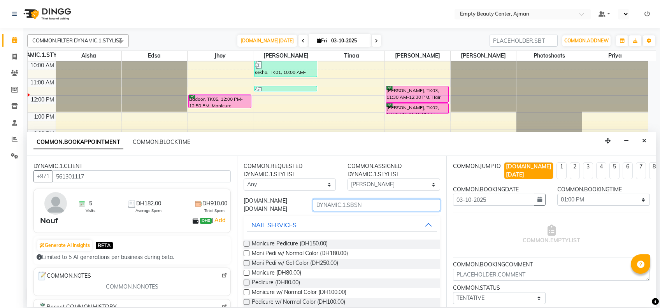
click at [340, 200] on input "text" at bounding box center [376, 205] width 127 height 12
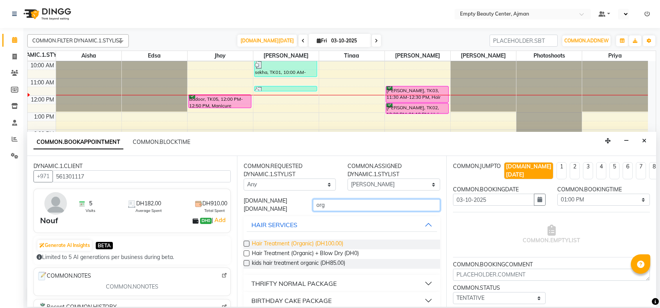
type input "org"
click at [336, 246] on span "Hair Treatment (Organic) (DH100.00)" at bounding box center [298, 245] width 92 height 10
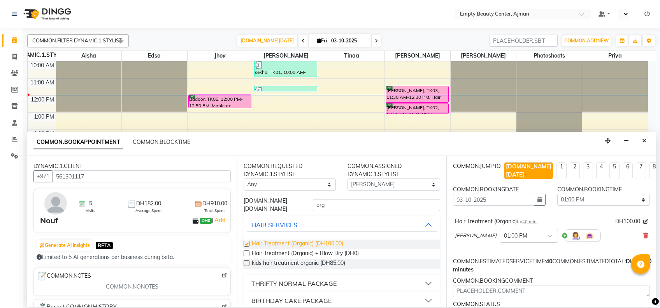
checkbox input "false"
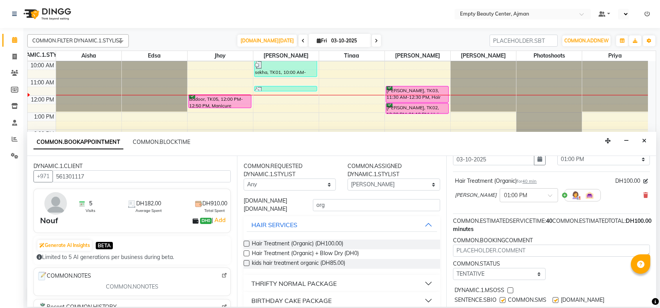
scroll to position [41, 0]
click at [535, 268] on select "[DOMAIN_NAME] TENTATIVE CONFIRM CHECK-IN UPCOMING" at bounding box center [499, 274] width 93 height 12
select select "confirm booking"
click at [453, 268] on select "[DOMAIN_NAME] TENTATIVE CONFIRM CHECK-IN UPCOMING" at bounding box center [499, 274] width 93 height 12
click at [511, 287] on label at bounding box center [511, 290] width 6 height 6
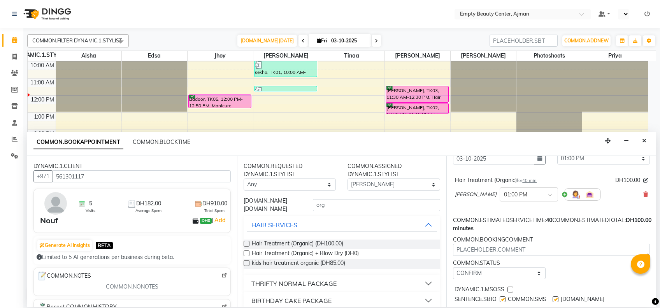
click at [511, 288] on input "checkbox" at bounding box center [510, 290] width 5 height 5
checkbox input "true"
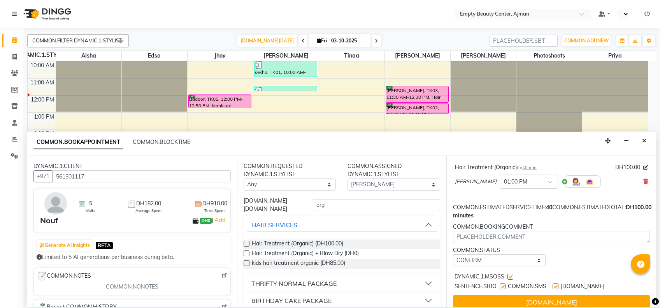
scroll to position [62, 0]
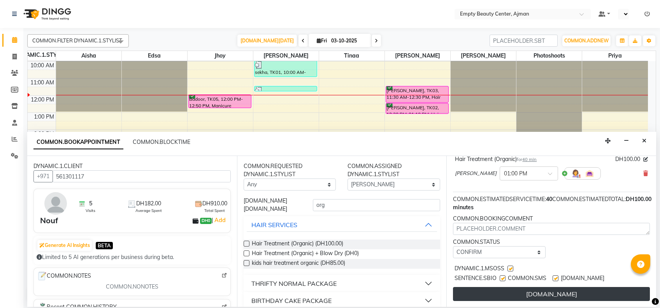
click at [581, 290] on button "[DOMAIN_NAME]" at bounding box center [551, 294] width 197 height 14
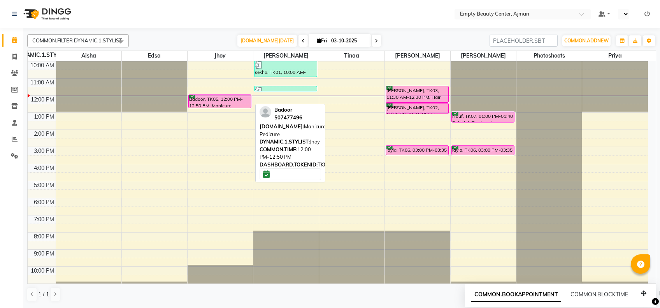
click at [199, 102] on div "Badoor, TK05, 12:00 PM-12:50 PM, Manicure Pedicure" at bounding box center [220, 101] width 62 height 13
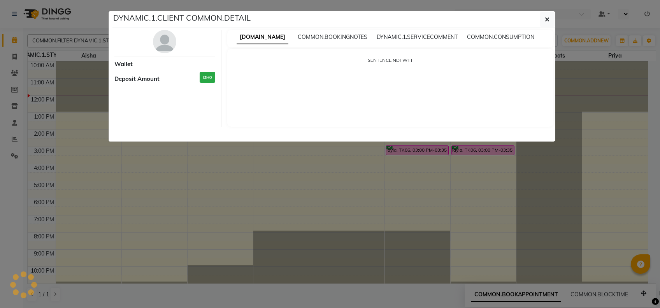
select select "6"
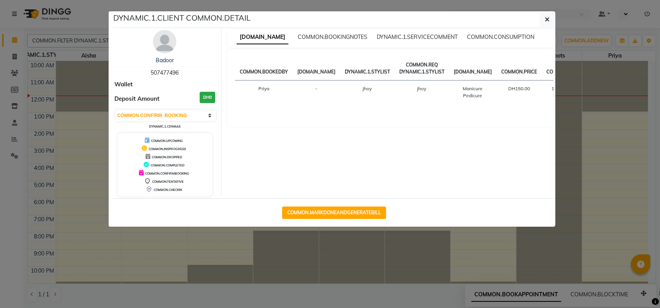
click at [637, 176] on ngb-modal-window "DYNAMIC.1.CLIENT COMMON.DETAIL Badoor 507477496 Wallet Deposit Amount DH0 [DOMA…" at bounding box center [330, 154] width 660 height 308
